Goal: Transaction & Acquisition: Purchase product/service

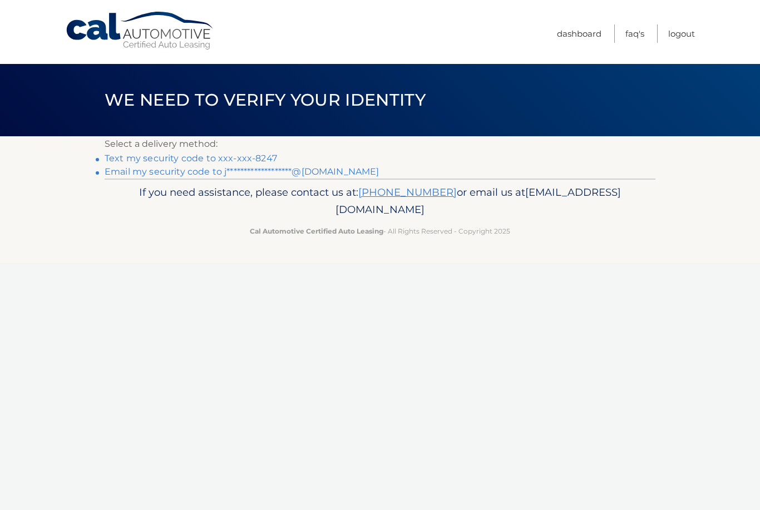
click at [261, 159] on link "Text my security code to xxx-xxx-8247" at bounding box center [191, 158] width 172 height 11
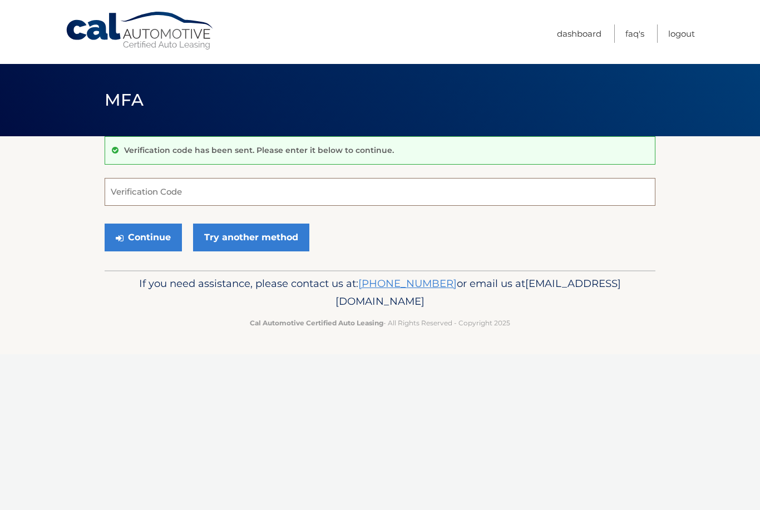
click at [264, 201] on input "Verification Code" at bounding box center [380, 192] width 551 height 28
type input "905007"
click at [143, 237] on button "Continue" at bounding box center [143, 238] width 77 height 28
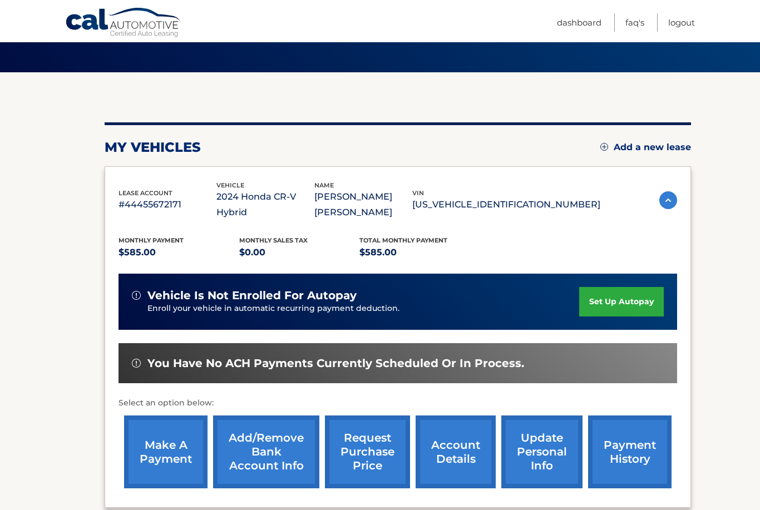
scroll to position [141, 0]
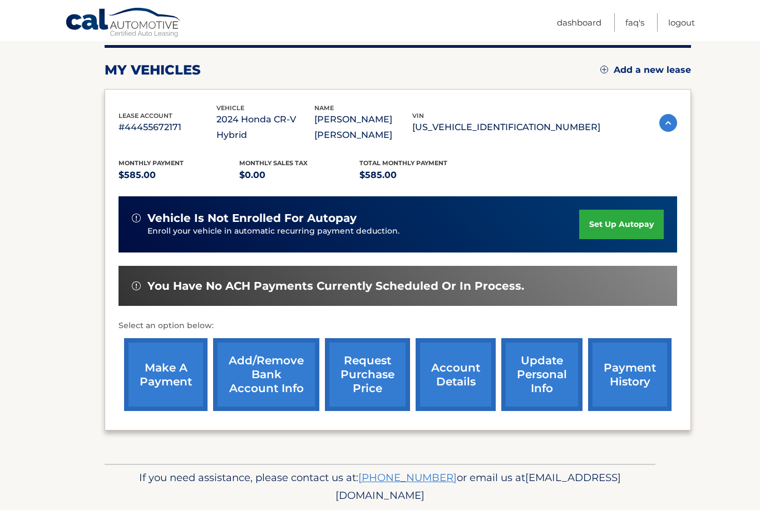
click at [166, 378] on link "make a payment" at bounding box center [165, 374] width 83 height 73
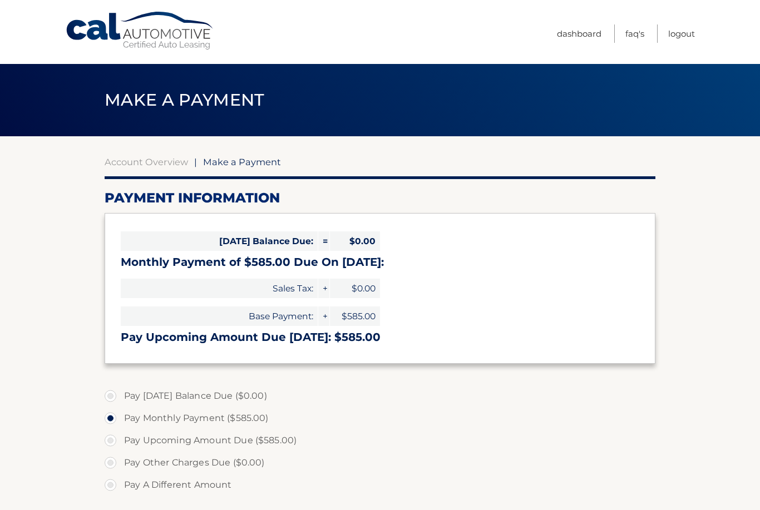
select select "NDMxMGJjMzctMWIwZS00N2ZhLWJkMzUtZjRlZmMwNWZjNGVh"
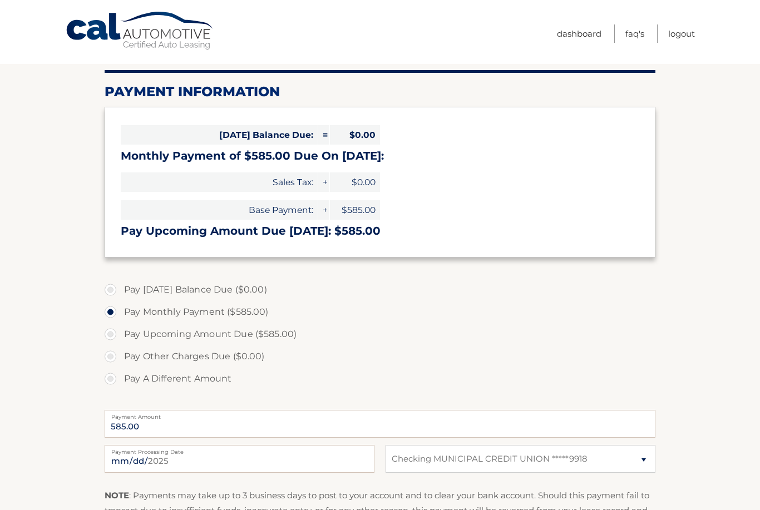
scroll to position [182, 0]
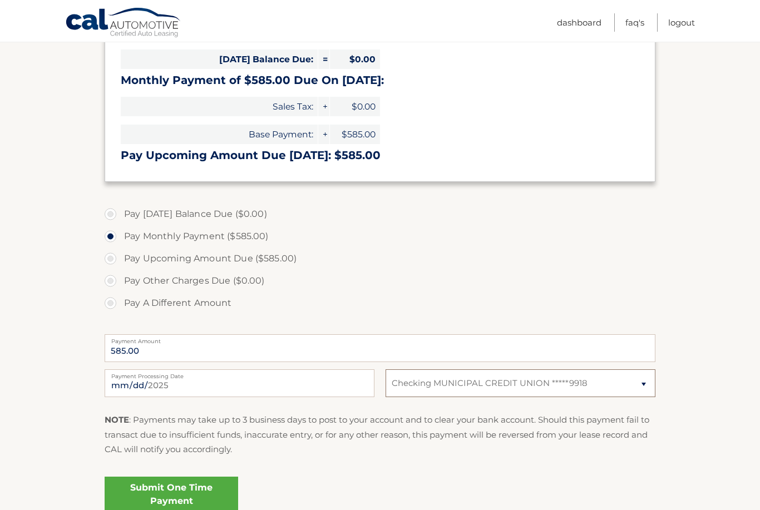
click at [393, 385] on select "Select Bank Account Checking MUNICIPAL CREDIT UNION *****9918" at bounding box center [520, 383] width 270 height 28
select select
click at [117, 284] on label "Pay Other Charges Due ($0.00)" at bounding box center [380, 281] width 551 height 22
click at [123, 288] on label "Pay Other Charges Due ($0.00)" at bounding box center [380, 281] width 551 height 22
click at [117, 305] on label "Pay A Different Amount" at bounding box center [380, 303] width 551 height 22
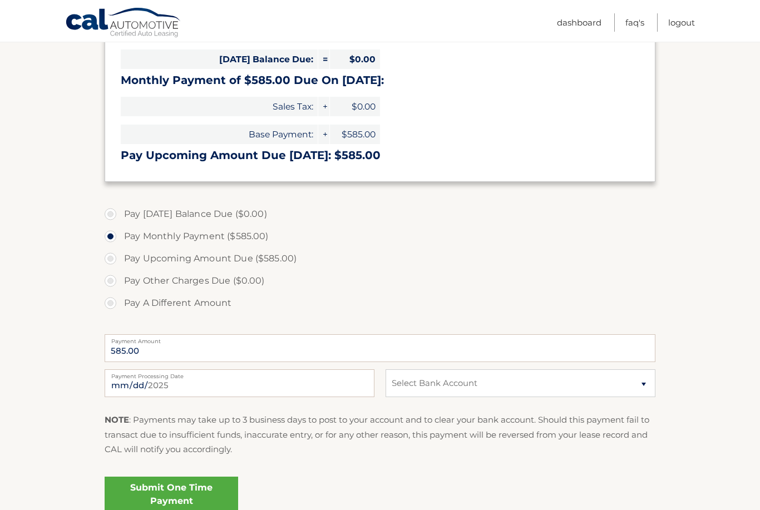
click at [117, 305] on input "Pay A Different Amount" at bounding box center [114, 301] width 11 height 18
radio input "true"
click at [183, 347] on input "Payment Amount" at bounding box center [380, 348] width 551 height 28
type input "285"
click at [417, 391] on select "Select Bank Account Checking MUNICIPAL CREDIT UNION *****9918" at bounding box center [520, 383] width 270 height 28
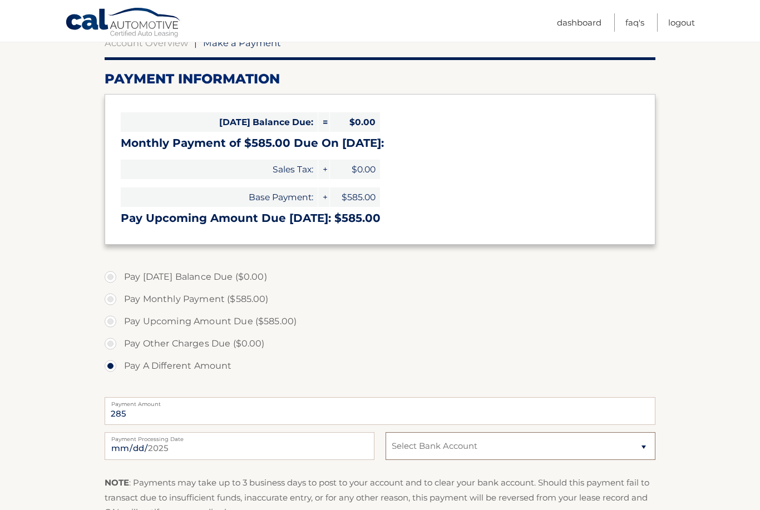
scroll to position [0, 0]
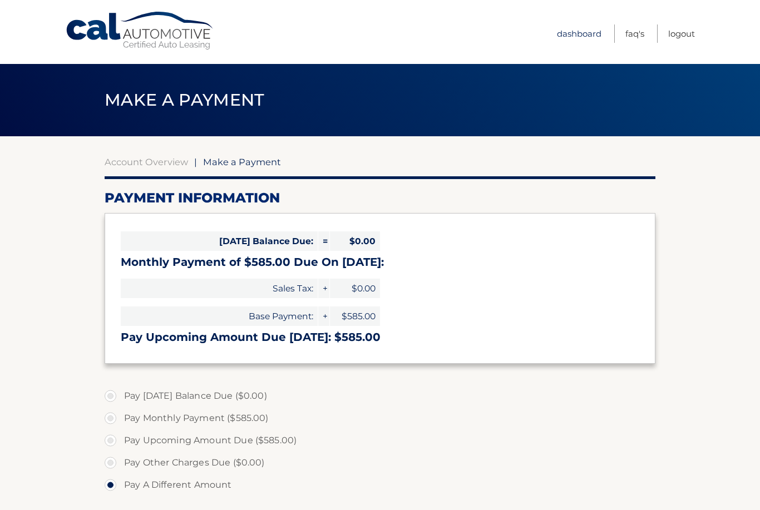
click at [579, 25] on link "Dashboard" at bounding box center [579, 33] width 44 height 18
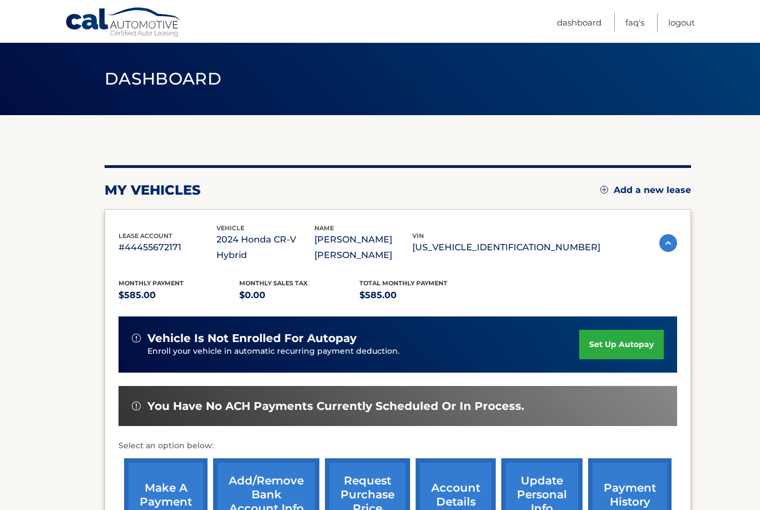
scroll to position [140, 0]
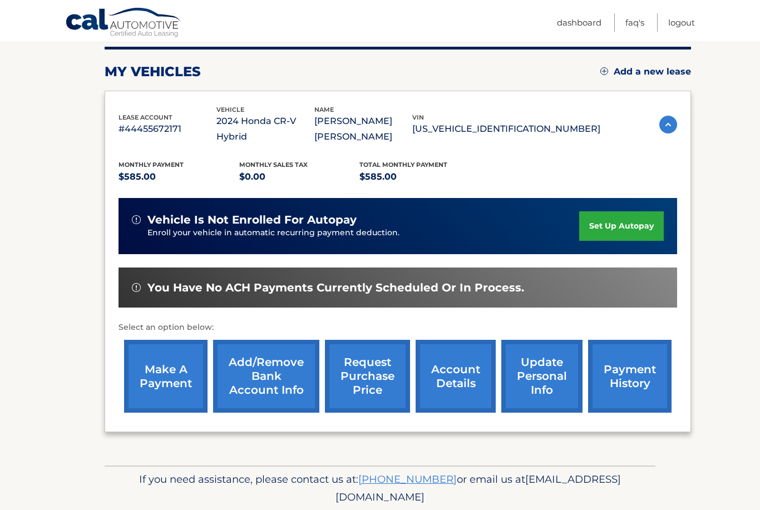
click at [256, 385] on link "Add/Remove bank account info" at bounding box center [266, 376] width 106 height 73
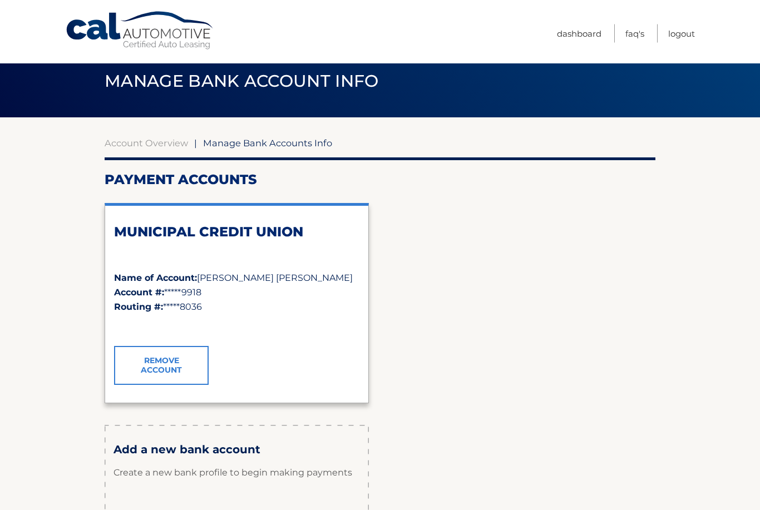
scroll to position [80, 0]
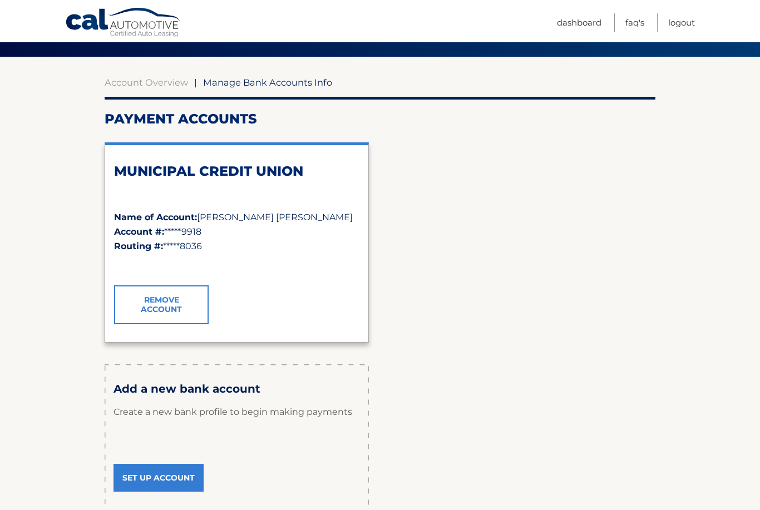
click at [149, 478] on link "Set Up Account" at bounding box center [158, 478] width 90 height 28
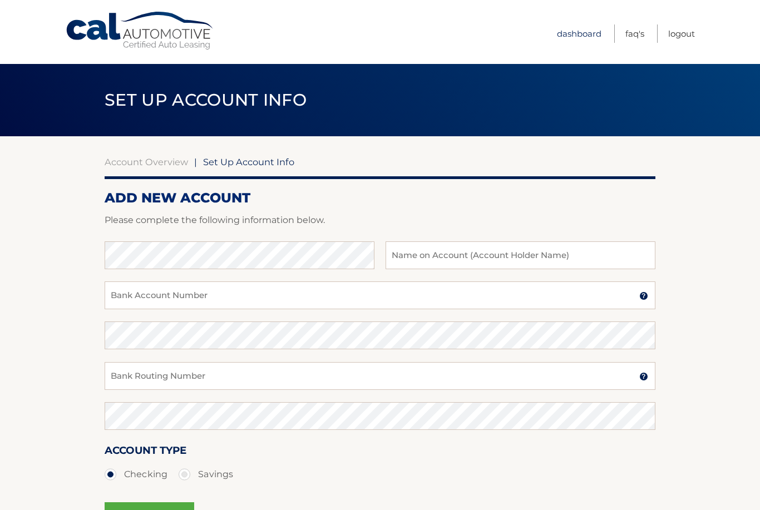
click at [582, 35] on link "Dashboard" at bounding box center [579, 33] width 44 height 18
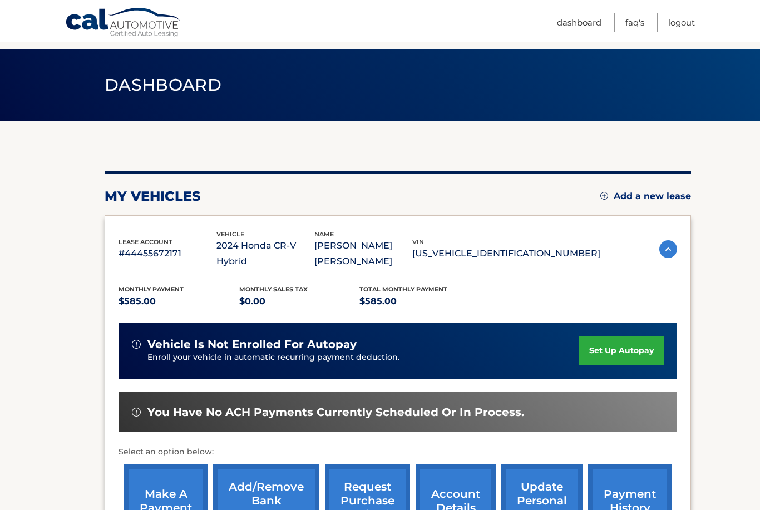
scroll to position [98, 0]
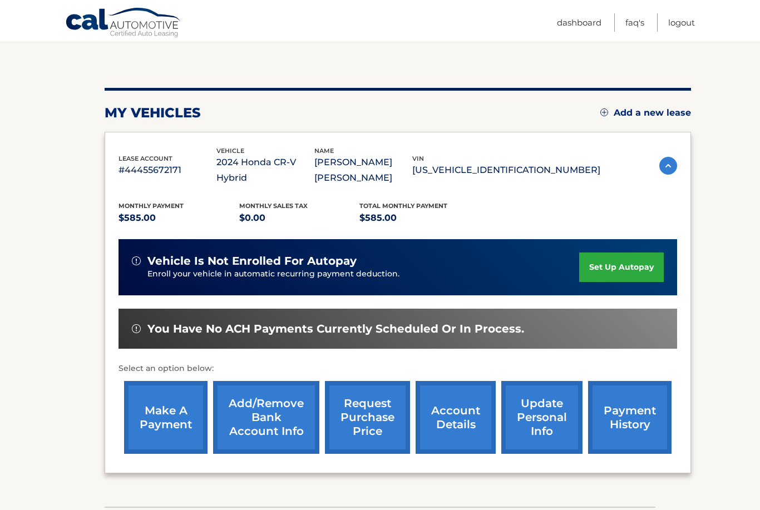
click at [157, 461] on div "lease account #44455672171 vehicle 2024 Honda CR-V Hybrid name [PERSON_NAME] [P…" at bounding box center [398, 303] width 586 height 342
click at [136, 409] on link "make a payment" at bounding box center [165, 417] width 83 height 73
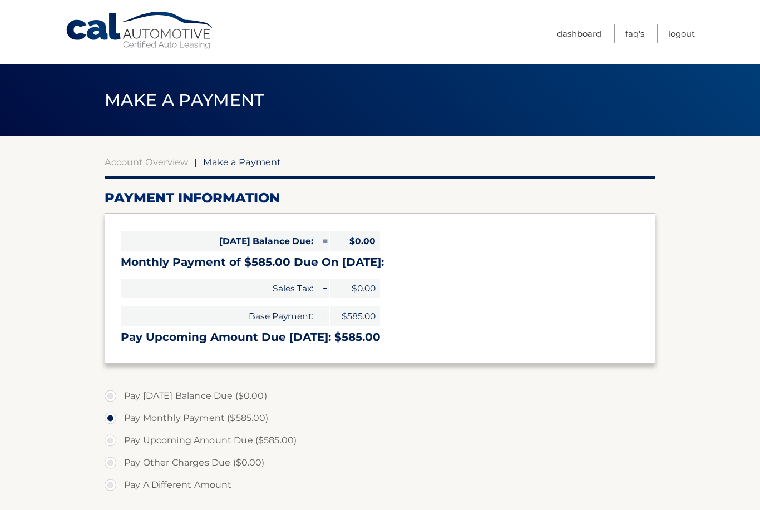
select select "NDMxMGJjMzctMWIwZS00N2ZhLWJkMzUtZjRlZmMwNWZjNGVh"
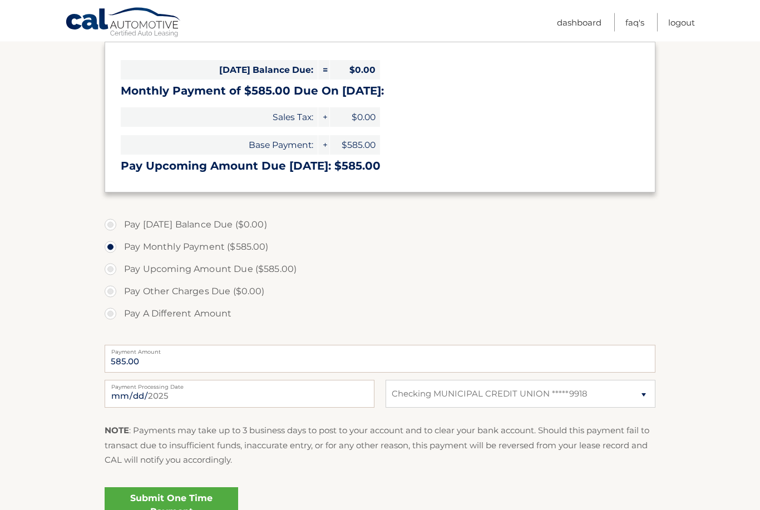
scroll to position [171, 0]
click at [143, 354] on input "585.00" at bounding box center [380, 359] width 551 height 28
click at [116, 286] on label "Pay Other Charges Due ($0.00)" at bounding box center [380, 291] width 551 height 22
click at [114, 311] on label "Pay A Different Amount" at bounding box center [380, 314] width 551 height 22
click at [114, 311] on input "Pay A Different Amount" at bounding box center [114, 312] width 11 height 18
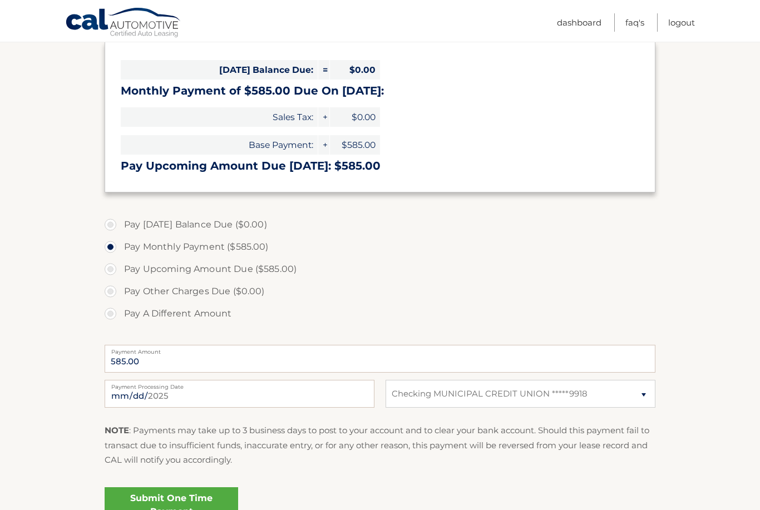
radio input "true"
click at [115, 316] on label "Pay A Different Amount" at bounding box center [380, 314] width 551 height 22
click at [115, 316] on input "Pay A Different Amount" at bounding box center [114, 312] width 11 height 18
click at [163, 357] on input "Payment Amount" at bounding box center [380, 359] width 551 height 28
type input "285"
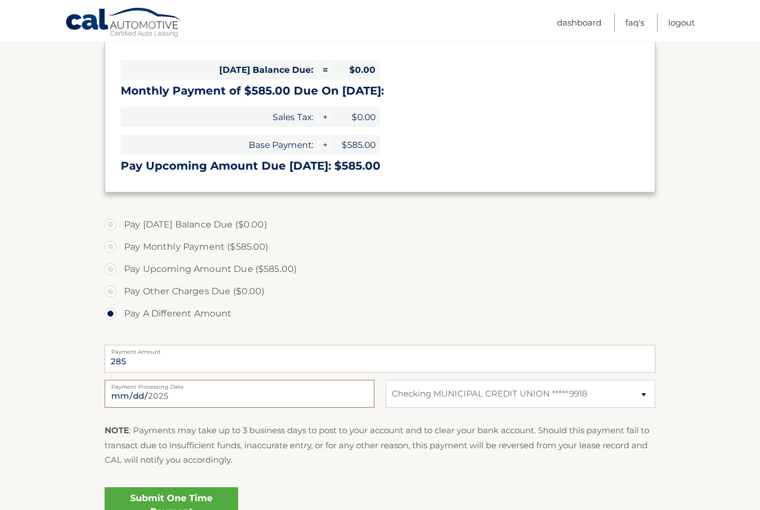
click at [162, 394] on input "2025-08-13" at bounding box center [240, 394] width 270 height 28
click at [147, 507] on link "Submit One Time Payment" at bounding box center [171, 505] width 133 height 36
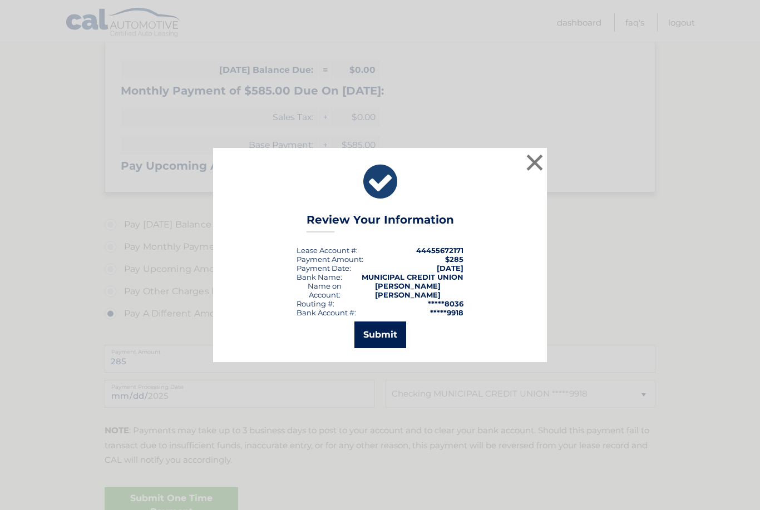
click at [357, 343] on button "Submit" at bounding box center [380, 334] width 52 height 27
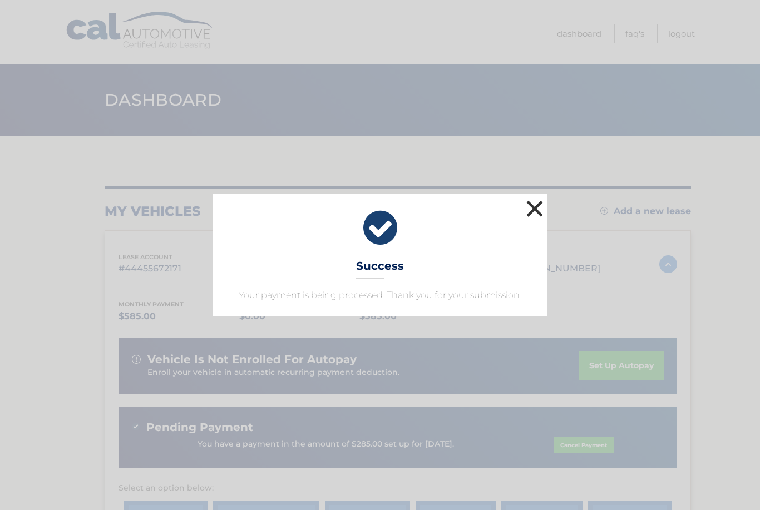
click at [537, 220] on button "×" at bounding box center [534, 208] width 22 height 22
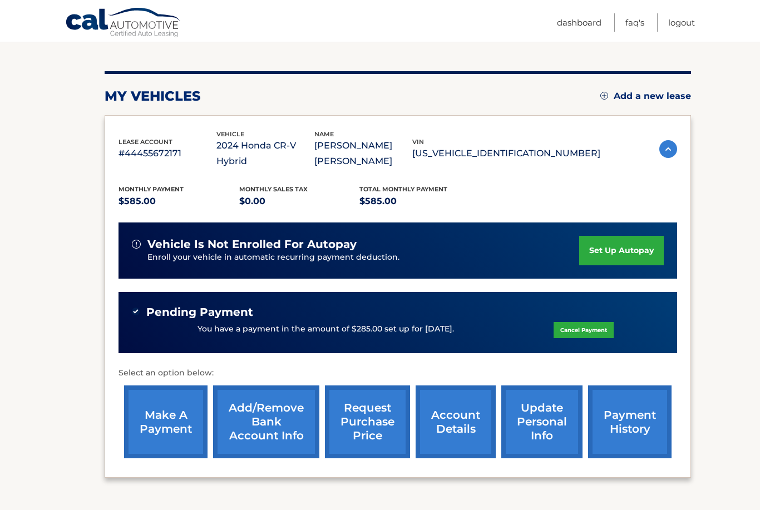
scroll to position [162, 0]
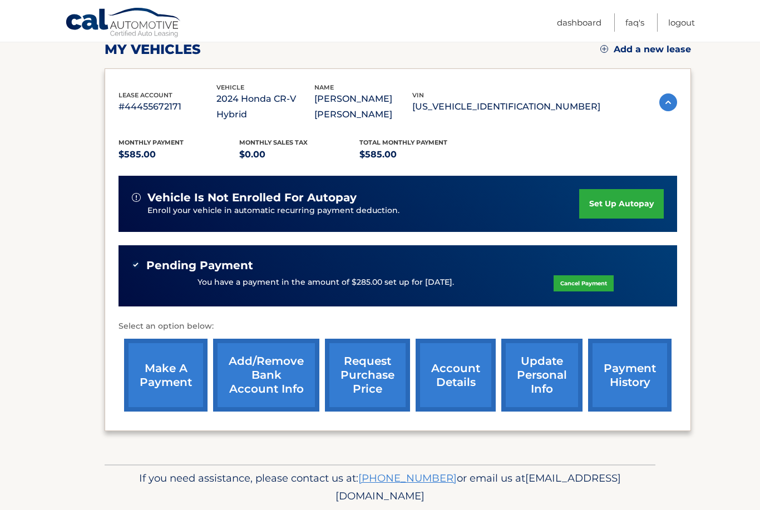
click at [463, 392] on link "account details" at bounding box center [455, 375] width 80 height 73
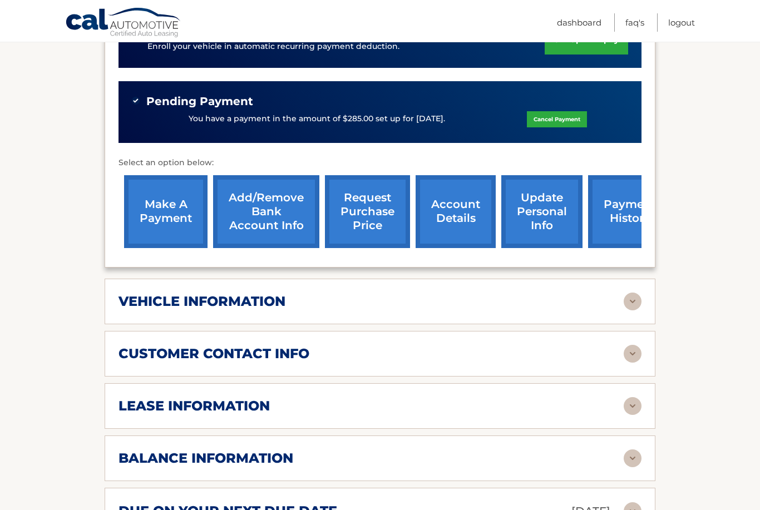
scroll to position [390, 0]
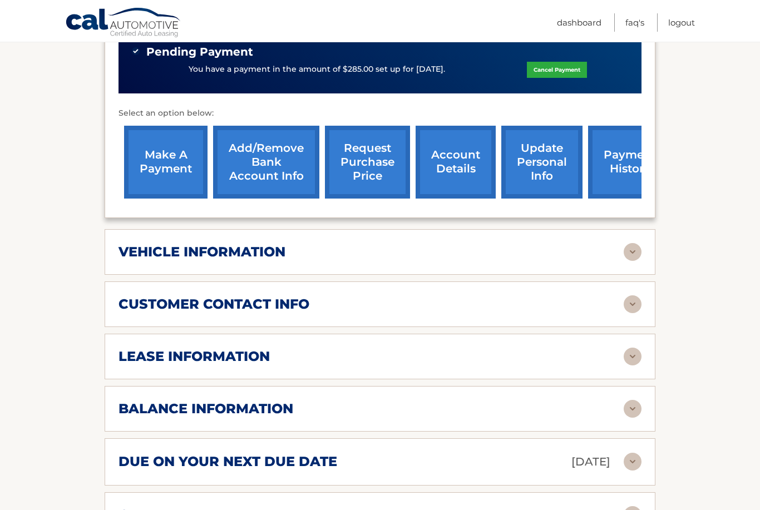
click at [628, 254] on img at bounding box center [632, 252] width 18 height 18
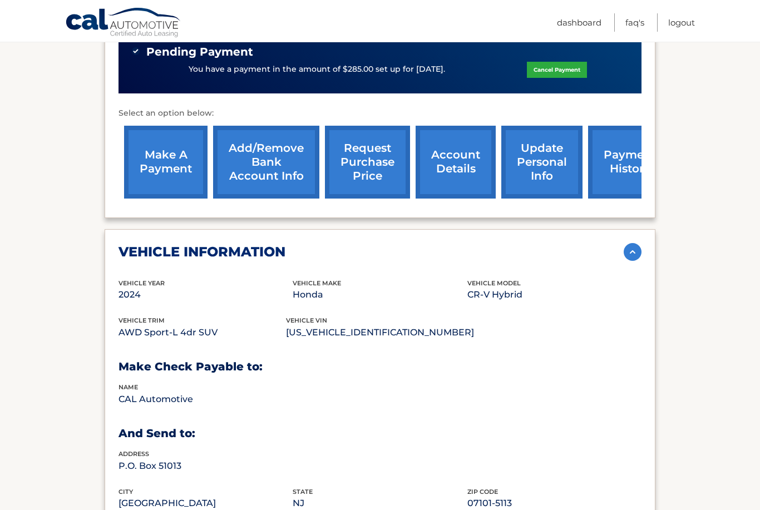
click at [142, 237] on div "vehicle information vehicle Year [DATE] vehicle make Honda vehicle model CR-V H…" at bounding box center [380, 383] width 551 height 309
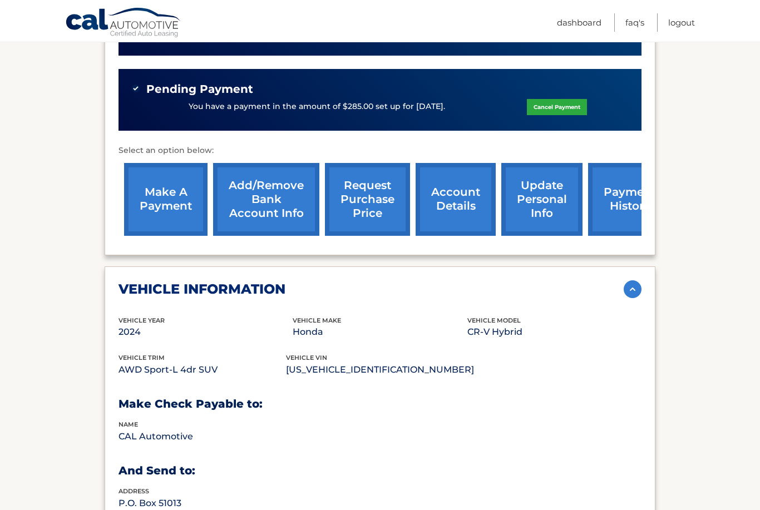
scroll to position [348, 0]
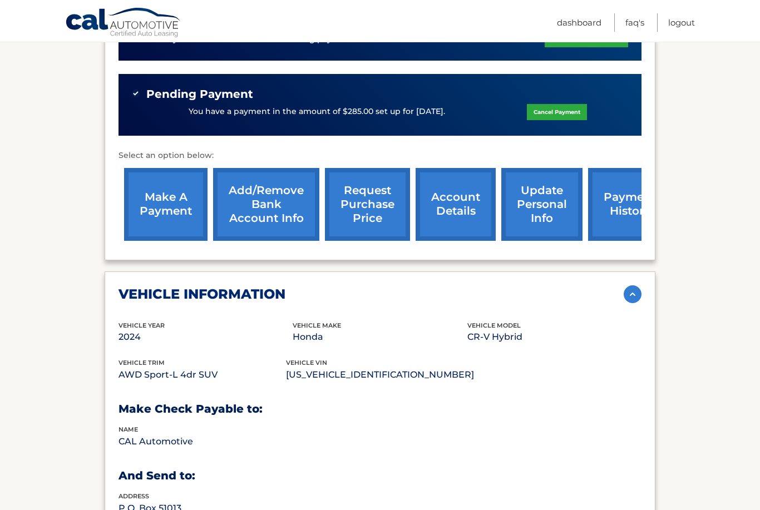
click at [630, 295] on img at bounding box center [632, 294] width 18 height 18
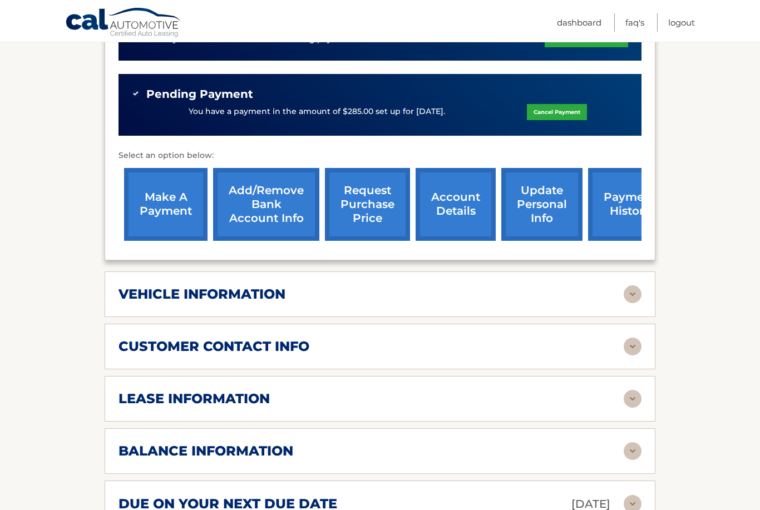
click at [487, 346] on div "customer contact info" at bounding box center [370, 346] width 505 height 17
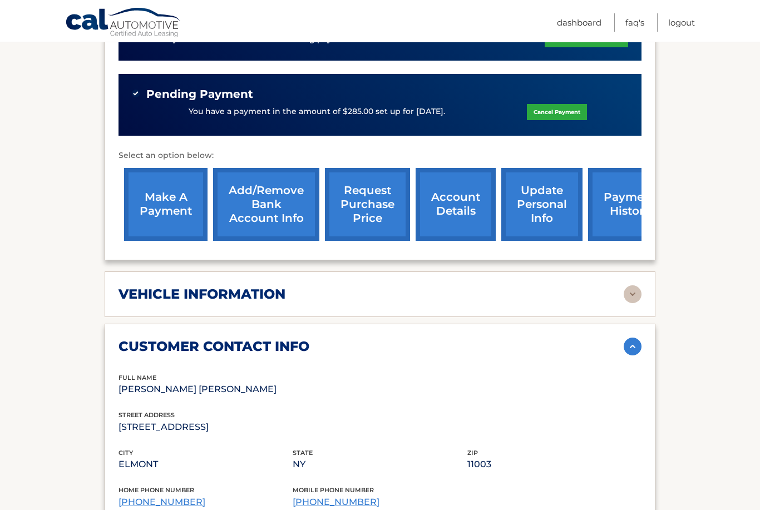
click at [618, 344] on div "customer contact info" at bounding box center [370, 346] width 505 height 17
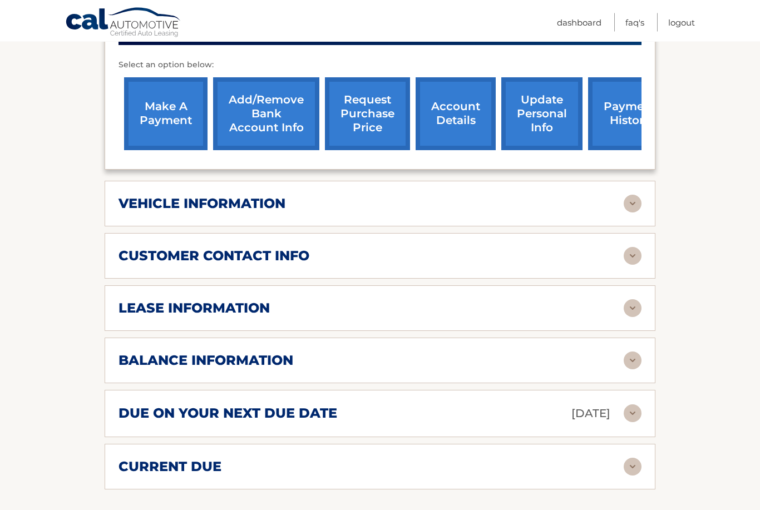
scroll to position [458, 0]
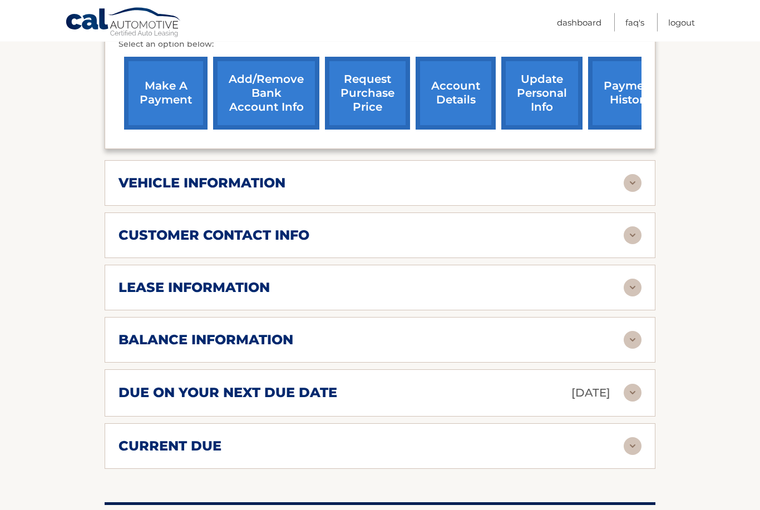
click at [539, 302] on div "lease information Contract Start Date [DATE] Term 39 Maturity Date [DATE] Start…" at bounding box center [380, 288] width 551 height 46
click at [617, 288] on div "lease information" at bounding box center [370, 288] width 505 height 17
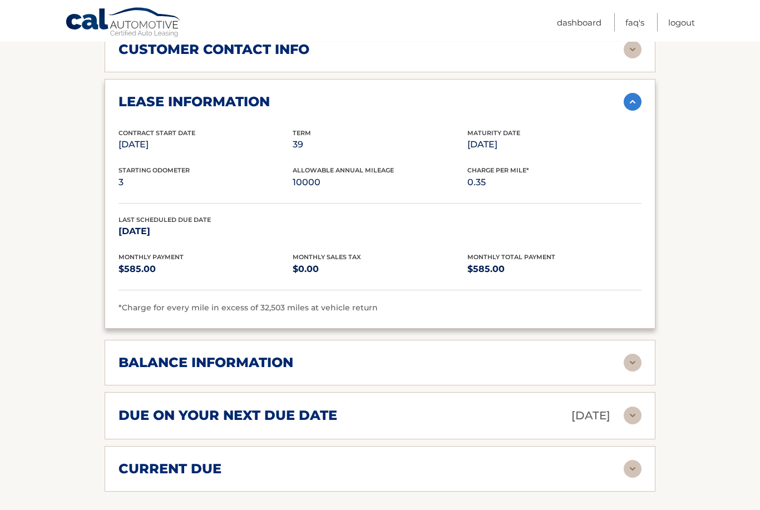
scroll to position [687, 0]
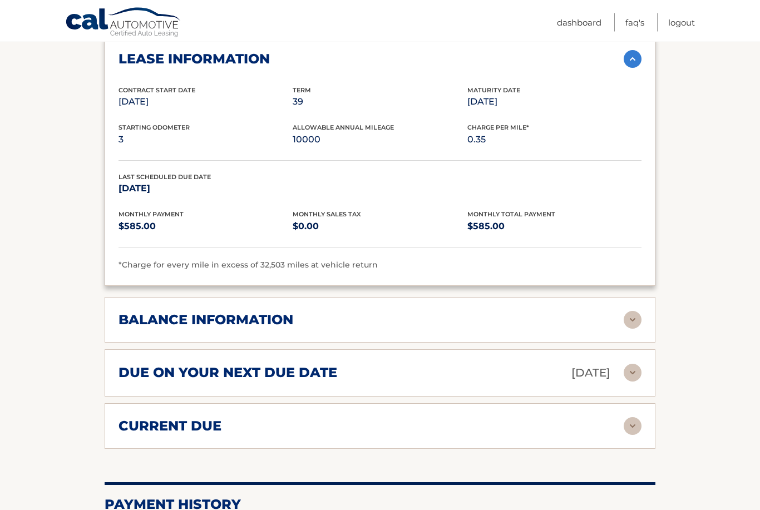
click at [621, 317] on div "balance information" at bounding box center [370, 320] width 505 height 17
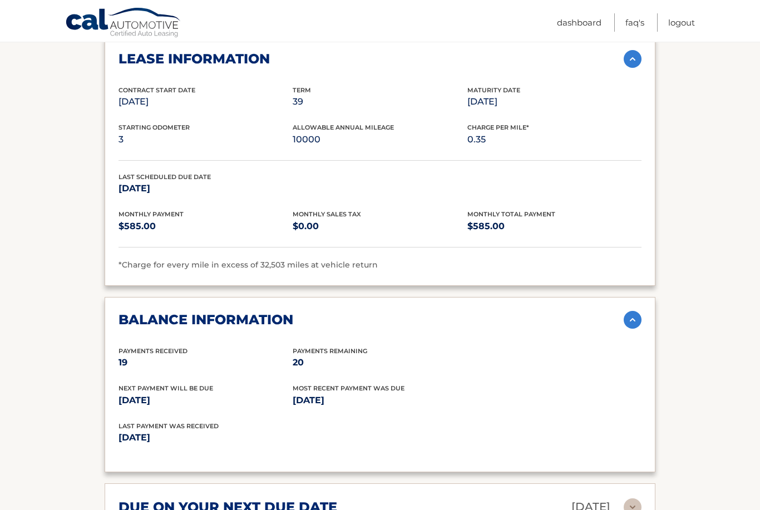
click at [584, 332] on div "balance information Payments Received 19 Payments Remaining 20 Next Payment wil…" at bounding box center [380, 385] width 551 height 176
click at [637, 320] on img at bounding box center [632, 320] width 18 height 18
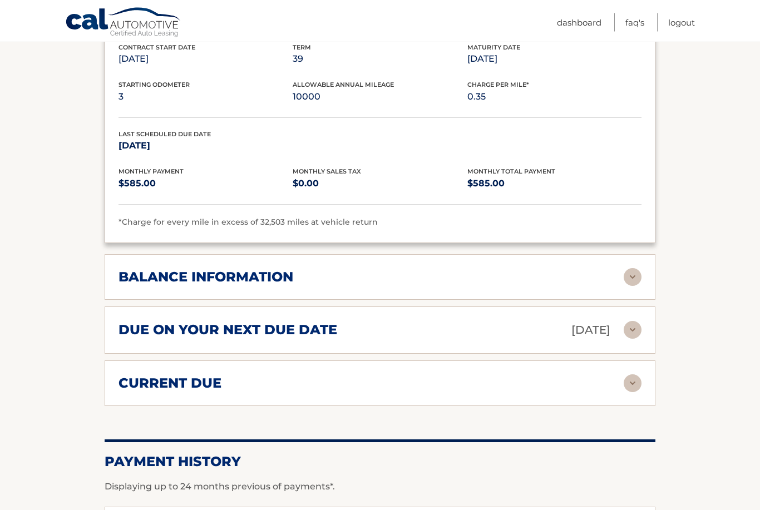
click at [636, 375] on img at bounding box center [632, 384] width 18 height 18
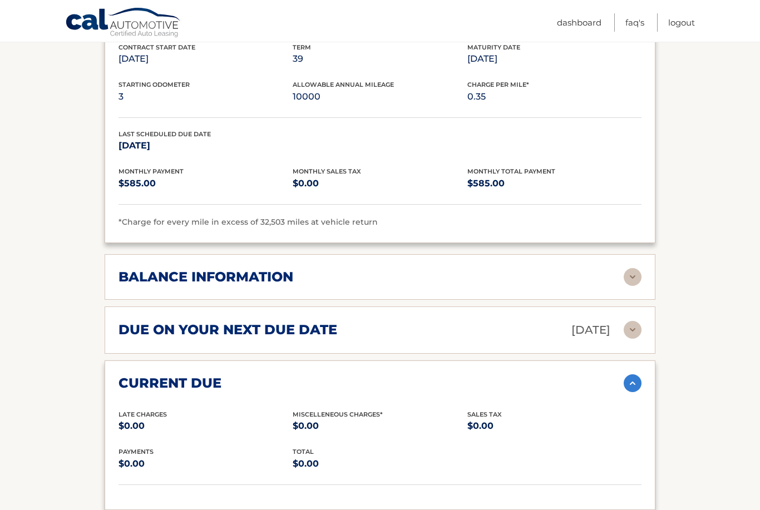
click at [625, 383] on img at bounding box center [632, 383] width 18 height 18
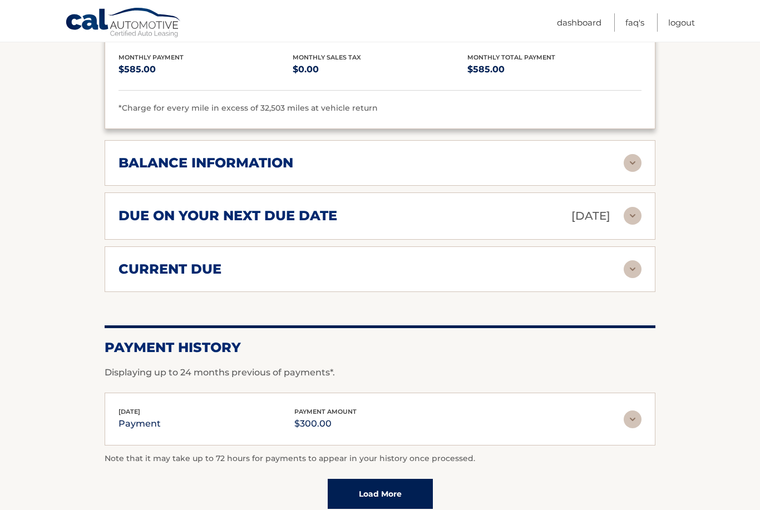
scroll to position [890, 0]
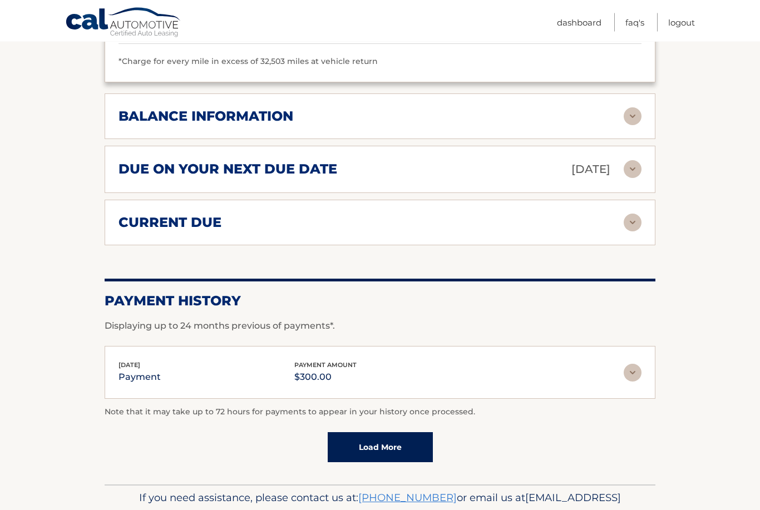
click at [416, 444] on link "Load More" at bounding box center [380, 448] width 105 height 30
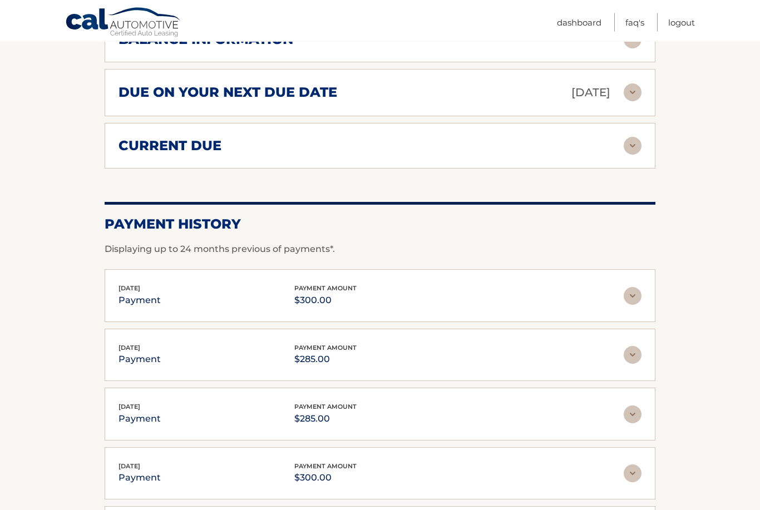
scroll to position [1202, 0]
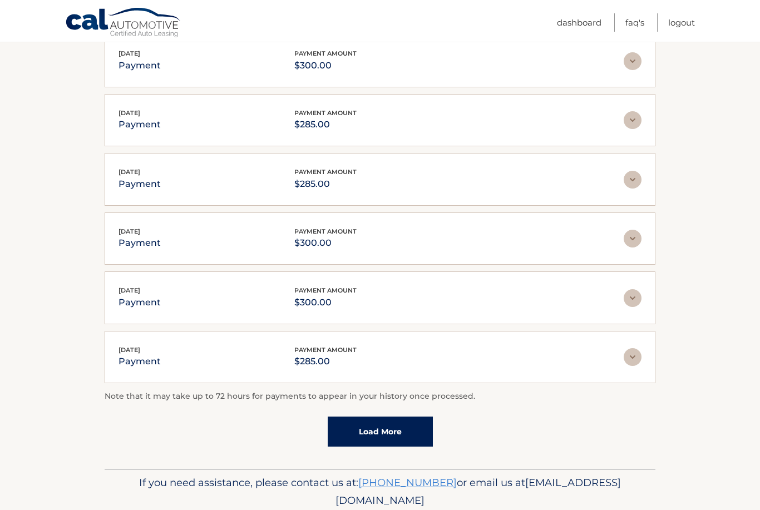
click at [369, 417] on link "Load More" at bounding box center [380, 432] width 105 height 30
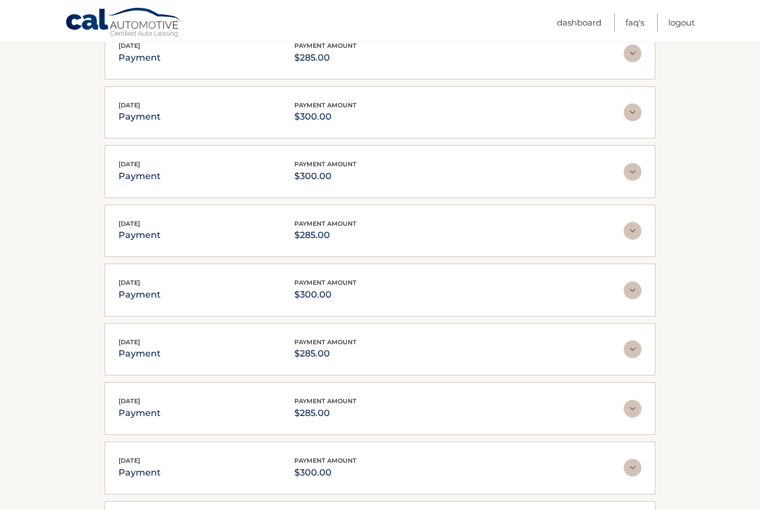
scroll to position [1497, 0]
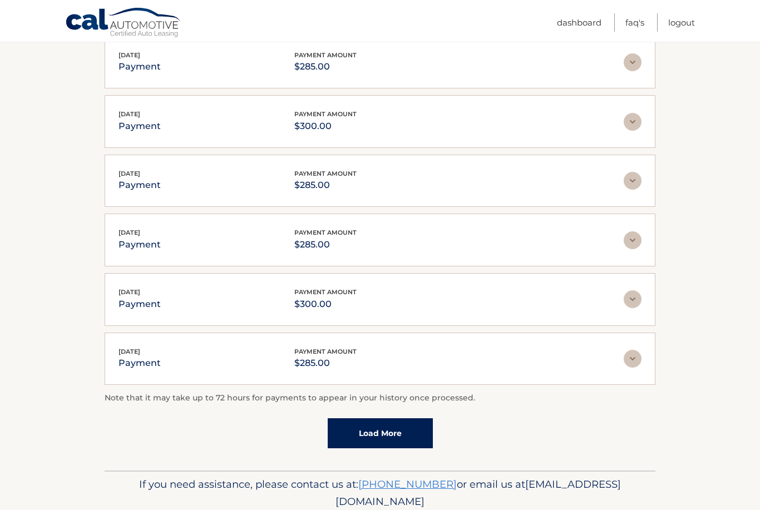
click at [405, 435] on link "Load More" at bounding box center [380, 433] width 105 height 30
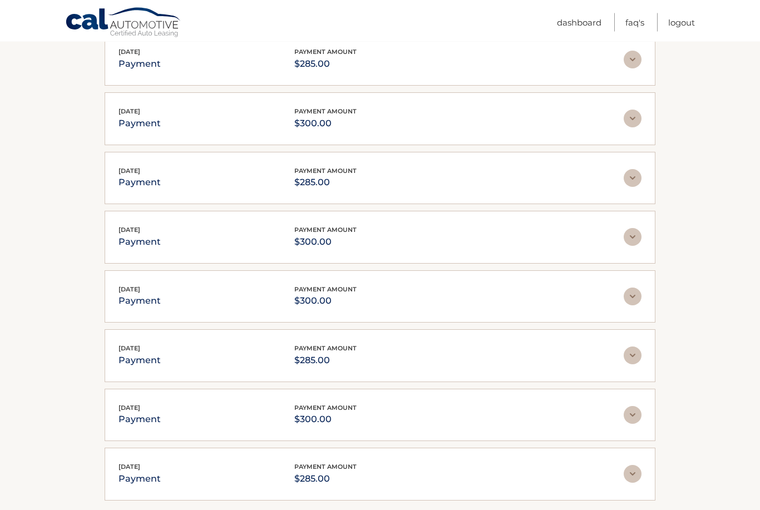
scroll to position [1792, 0]
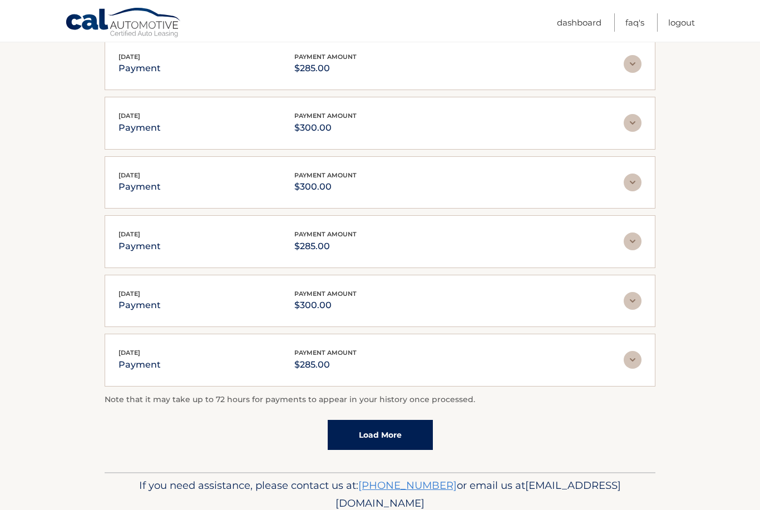
click at [410, 433] on link "Load More" at bounding box center [380, 435] width 105 height 30
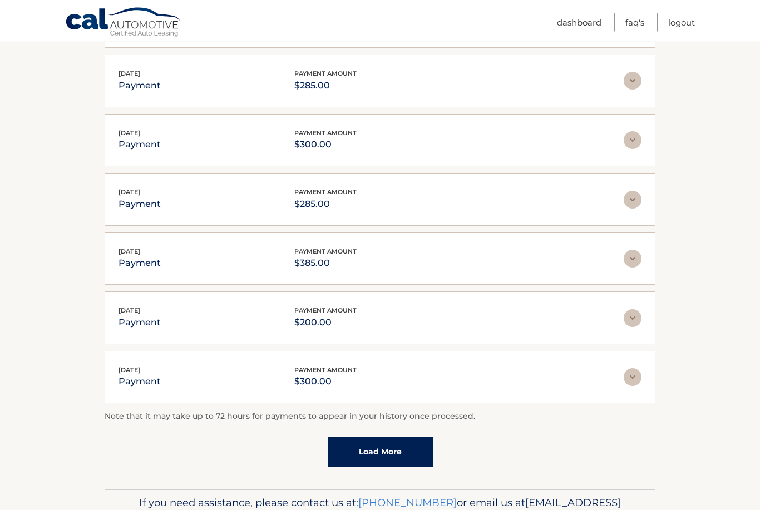
scroll to position [2087, 0]
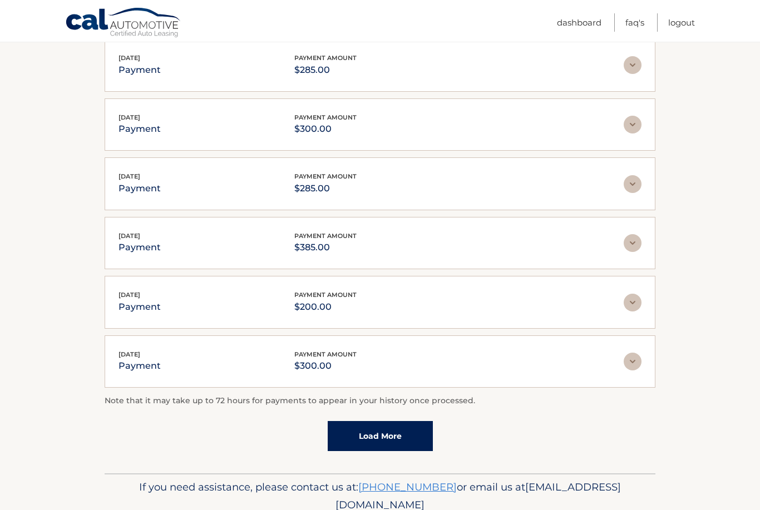
click at [404, 434] on link "Load More" at bounding box center [380, 436] width 105 height 30
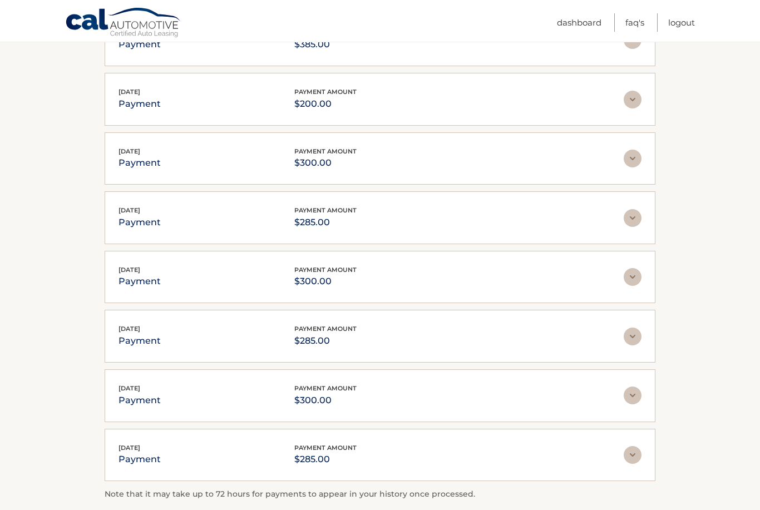
scroll to position [2332, 0]
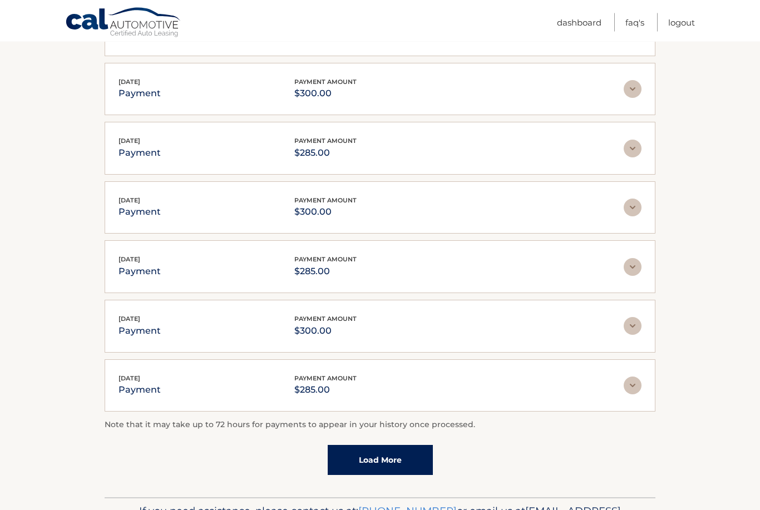
click at [403, 447] on link "Load More" at bounding box center [380, 461] width 105 height 30
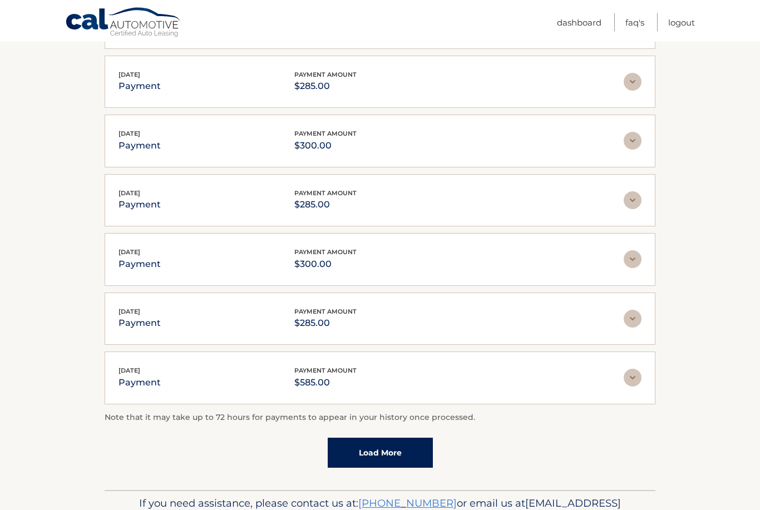
scroll to position [2676, 0]
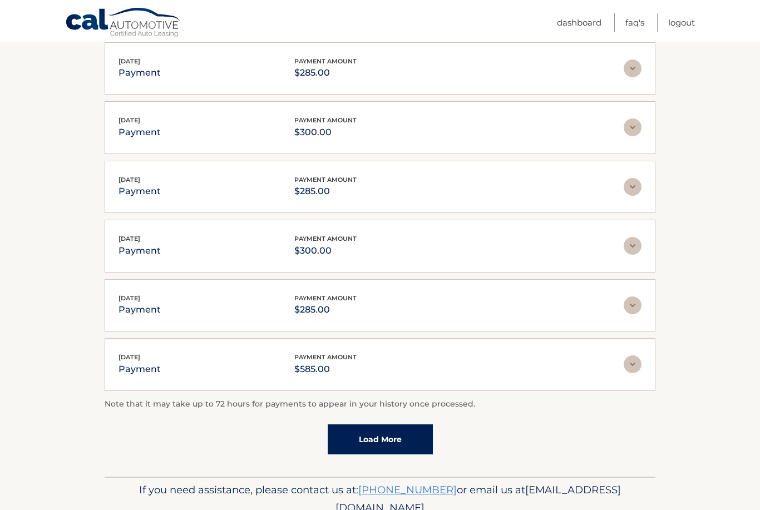
click at [410, 424] on link "Load More" at bounding box center [380, 439] width 105 height 30
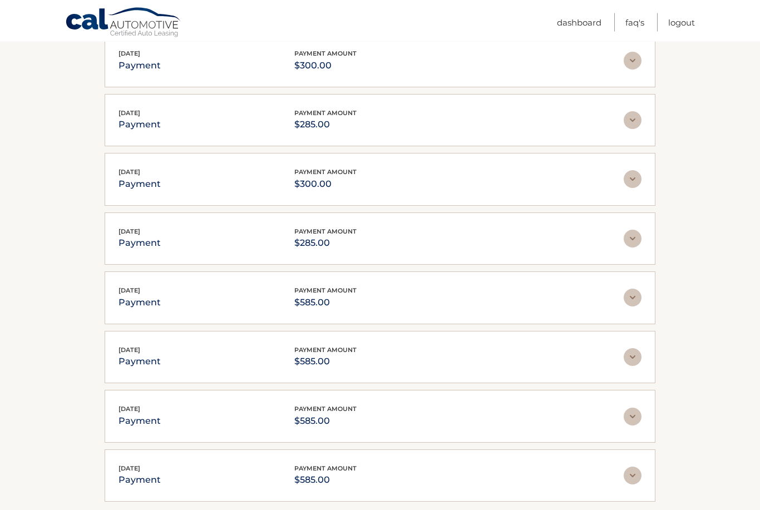
scroll to position [2740, 0]
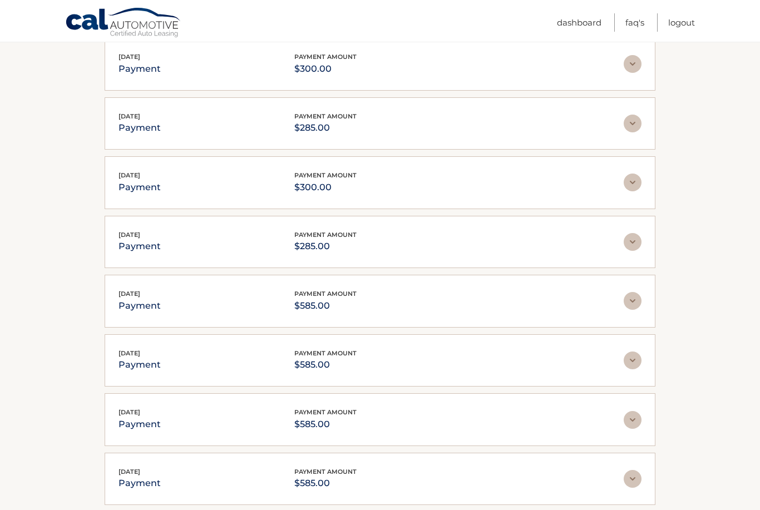
click at [421, 427] on div "[DATE] payment payment amount $585.00 Late Charges $0.00 Miscelleneous Charges*…" at bounding box center [380, 419] width 551 height 53
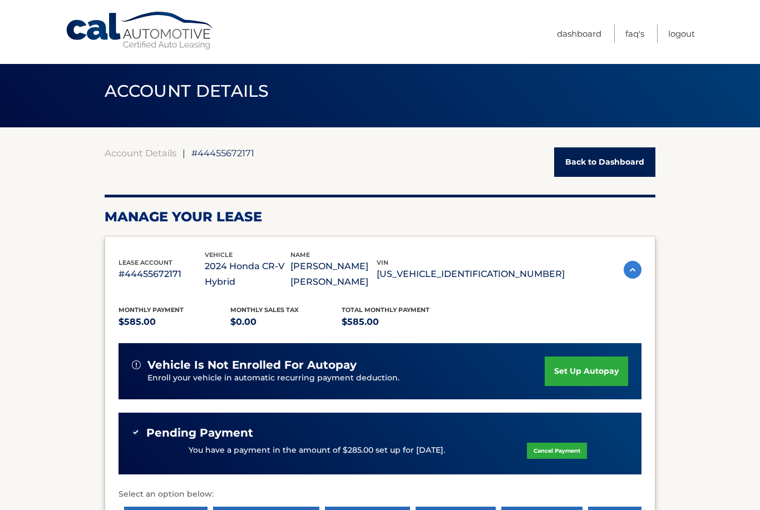
scroll to position [0, 0]
